Goal: Obtain resource: Download file/media

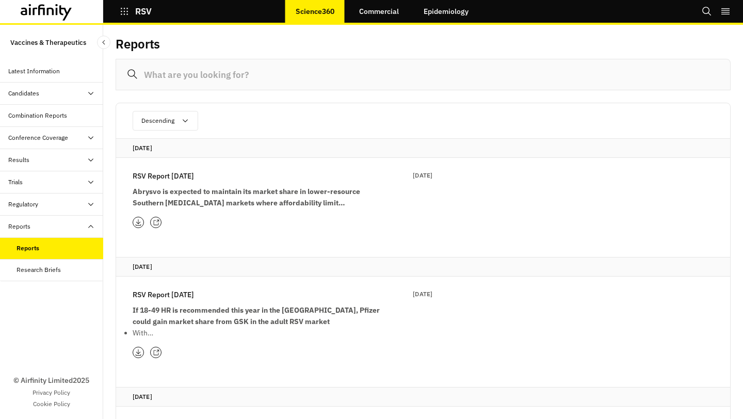
click at [166, 179] on p "RSV Report 14th October" at bounding box center [163, 175] width 61 height 11
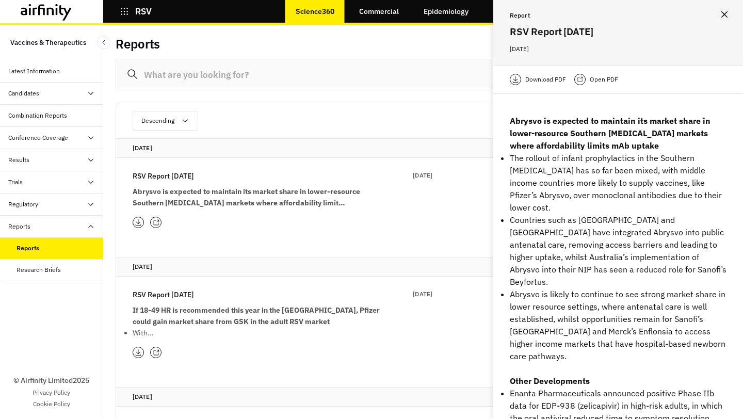
click at [546, 82] on p "Download PDF" at bounding box center [545, 79] width 41 height 10
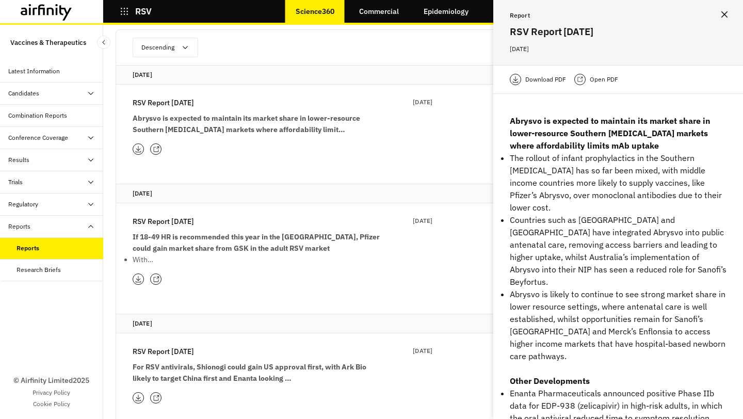
scroll to position [74, 0]
click at [179, 350] on p "RSV Report 12th August" at bounding box center [163, 350] width 61 height 11
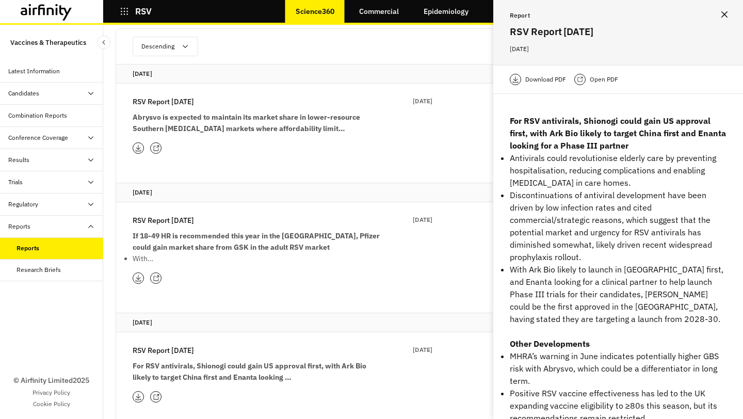
click at [556, 79] on p "Download PDF" at bounding box center [545, 79] width 41 height 10
